Goal: Task Accomplishment & Management: Use online tool/utility

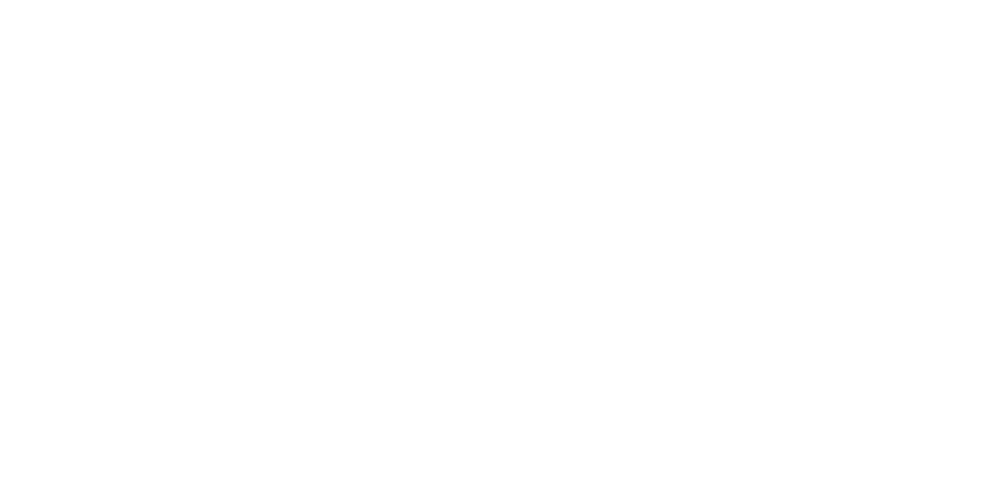
click at [842, 83] on button "Close" at bounding box center [812, 87] width 57 height 25
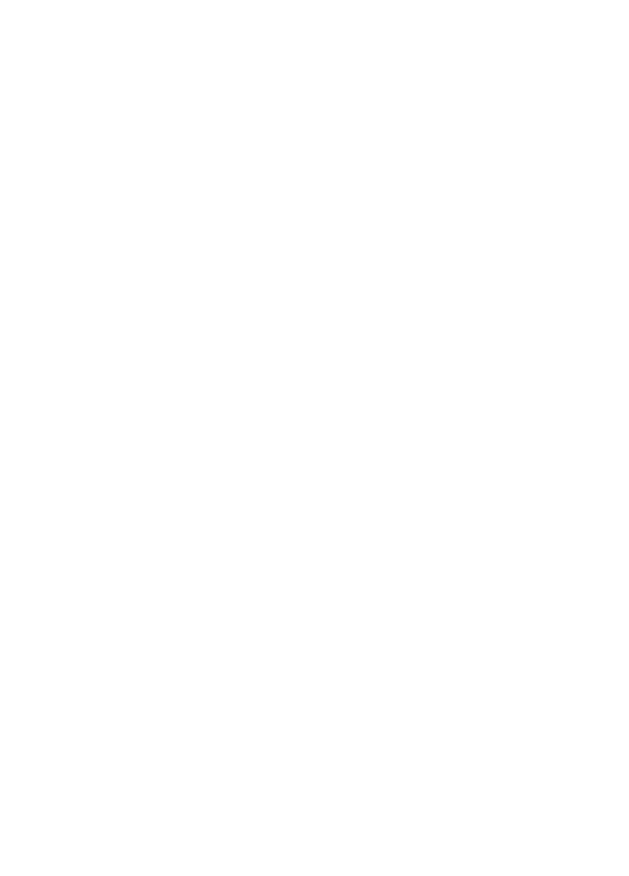
scroll to position [2244, 0]
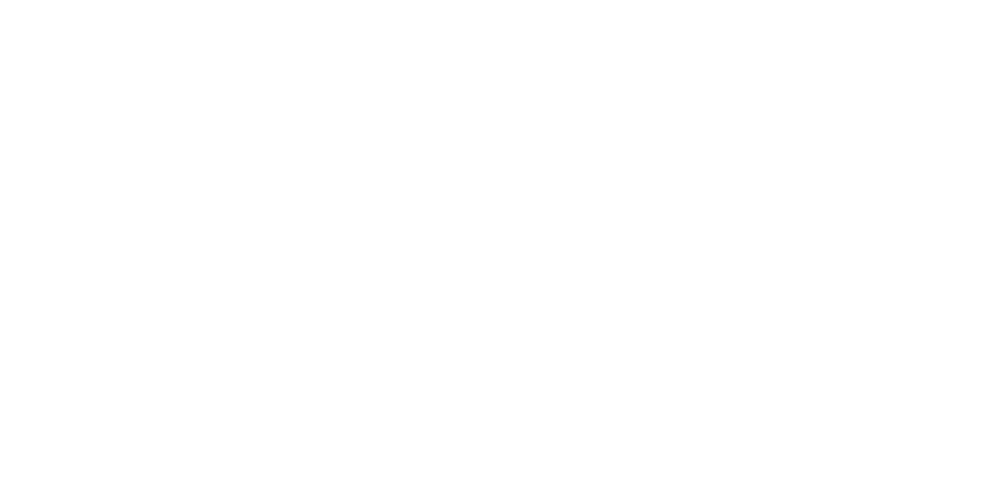
click at [208, 210] on button "Tracking" at bounding box center [133, 216] width 149 height 39
click at [691, 443] on icon "button" at bounding box center [687, 444] width 8 height 8
type input "mat"
click at [1006, 498] on div "Clock Off Team Member Select... Clock Off Cancel" at bounding box center [503, 249] width 1007 height 499
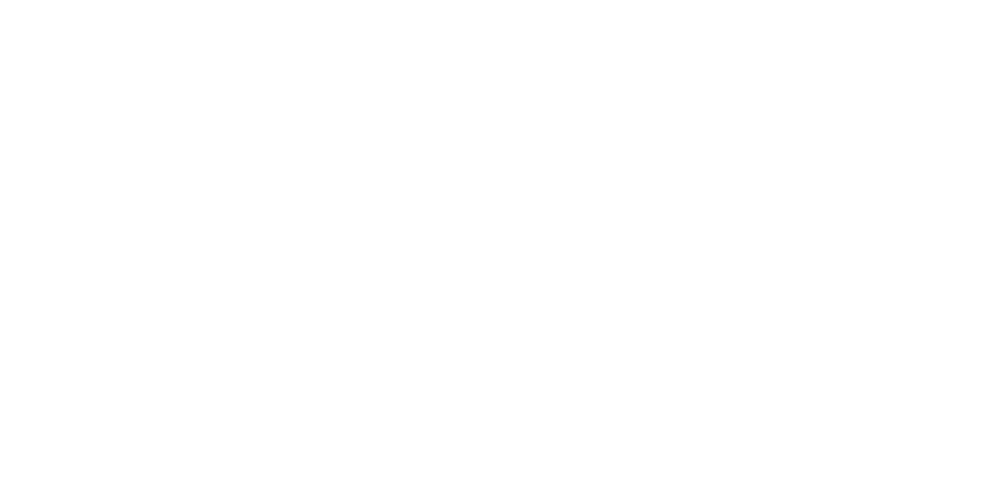
click at [1006, 84] on div "Clock Off Team Member Select... Clock Off Cancel" at bounding box center [503, 249] width 1007 height 499
click at [1006, 85] on div "Clock Off Team Member Select... Clock Off Cancel" at bounding box center [503, 249] width 1007 height 499
click at [596, 245] on button "Cancel" at bounding box center [553, 249] width 87 height 25
click at [626, 390] on icon "button" at bounding box center [622, 392] width 8 height 8
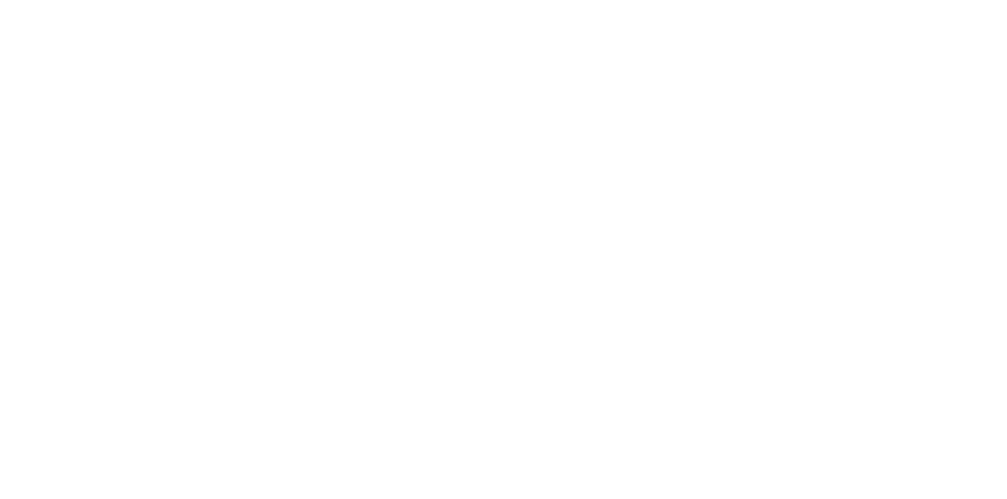
click at [497, 250] on button "Clock Off" at bounding box center [454, 249] width 87 height 25
click at [842, 87] on button "Close" at bounding box center [812, 87] width 57 height 25
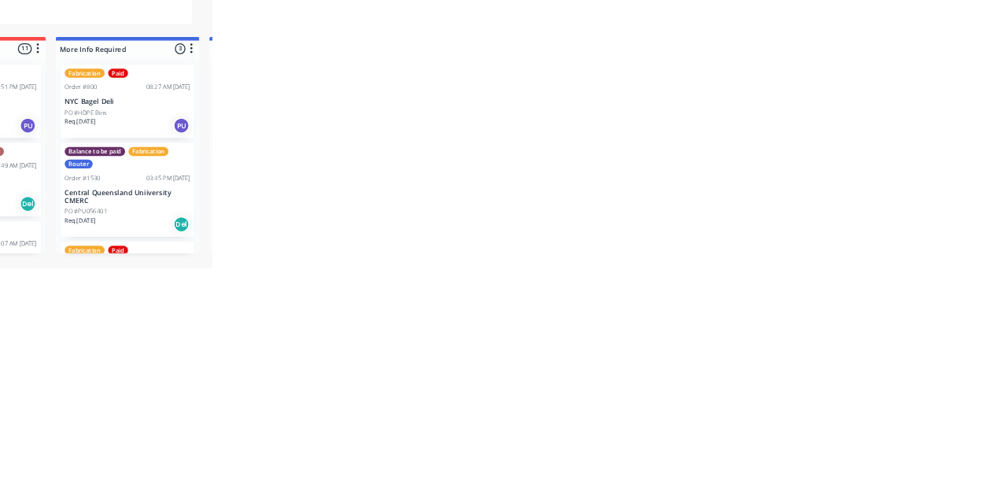
scroll to position [0, 0]
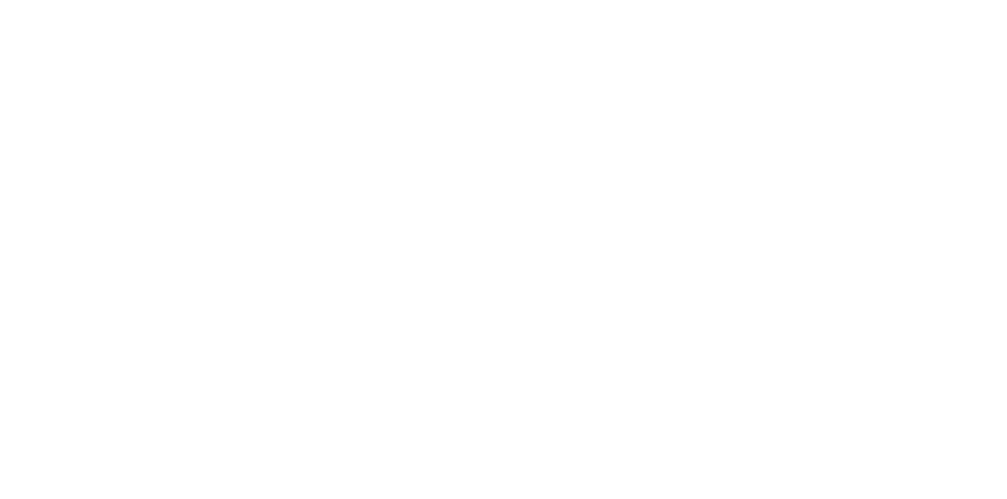
click at [208, 207] on button "Tracking" at bounding box center [133, 216] width 149 height 39
click at [691, 442] on icon "button" at bounding box center [687, 444] width 8 height 8
click at [497, 250] on button "Clock Off" at bounding box center [454, 249] width 87 height 25
